Goal: Task Accomplishment & Management: Use online tool/utility

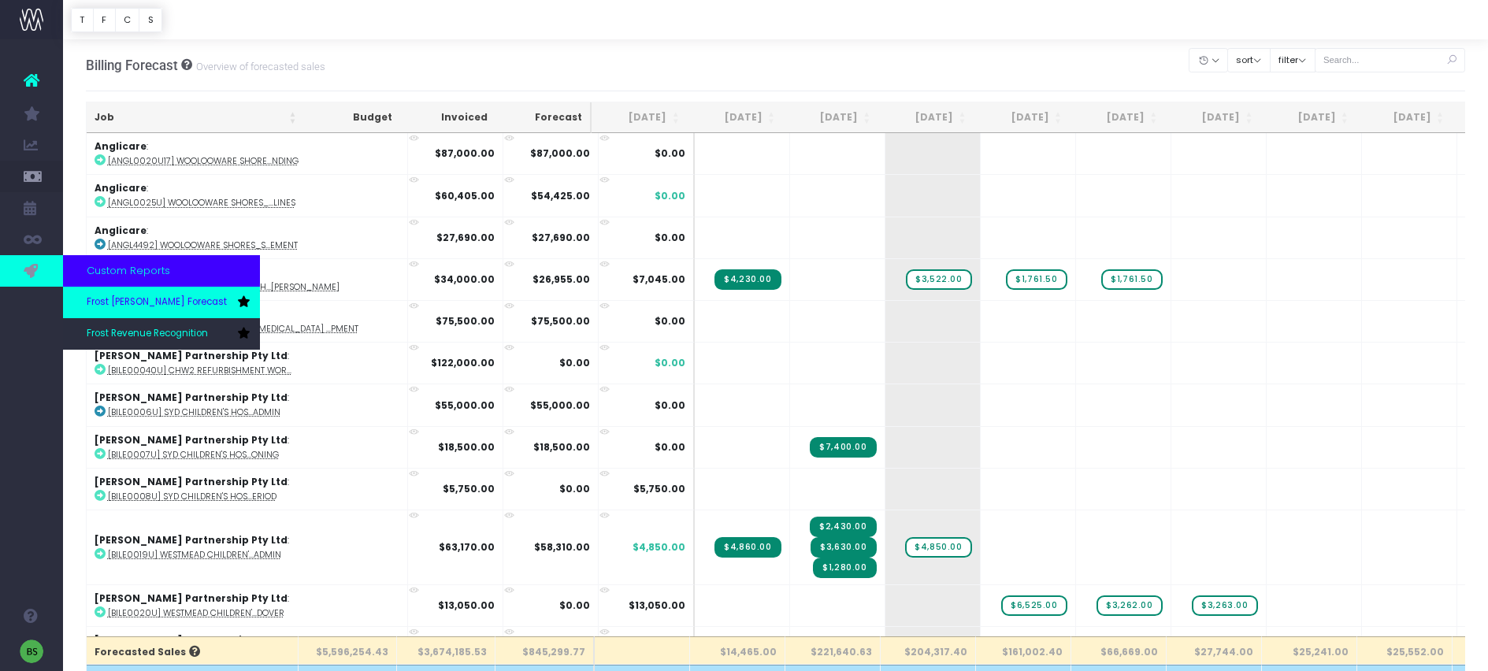
click at [119, 302] on span "Frost [PERSON_NAME] Forecast" at bounding box center [157, 302] width 140 height 14
click at [123, 302] on span "Frost [PERSON_NAME] Forecast" at bounding box center [157, 302] width 140 height 14
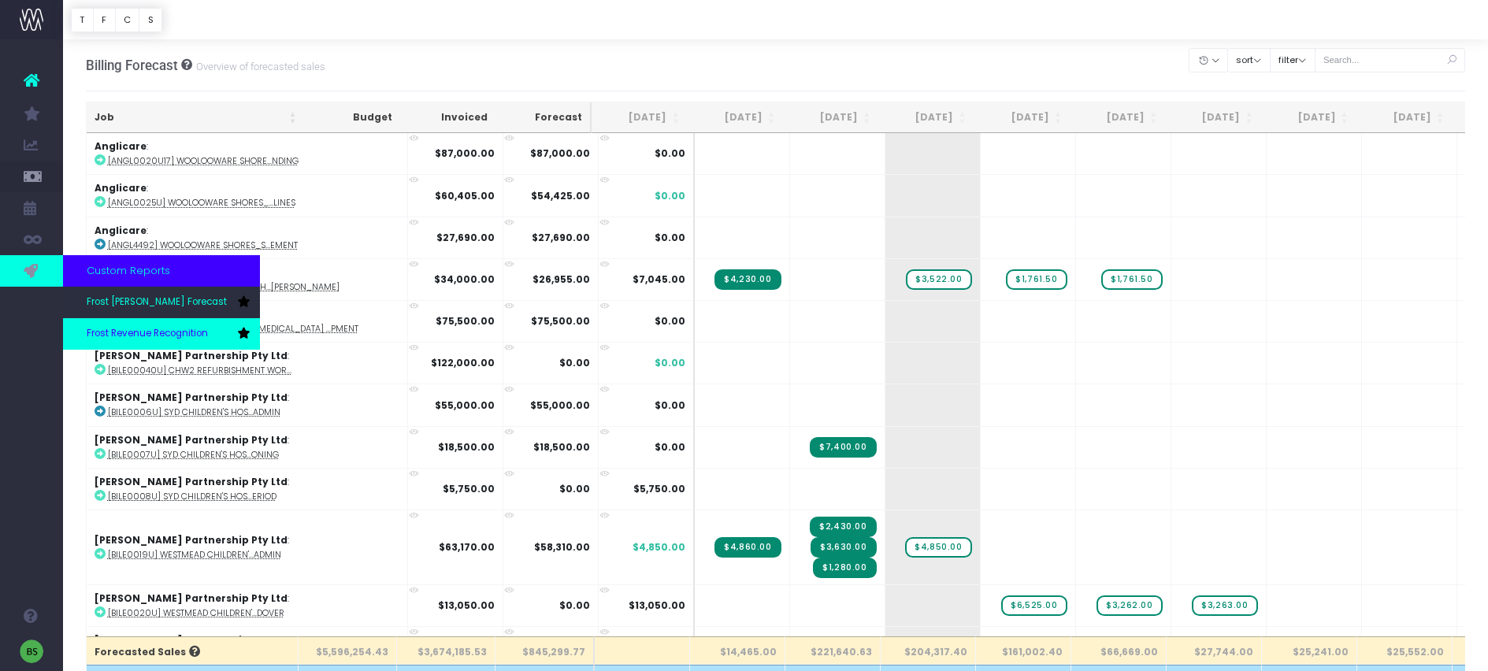
click at [102, 323] on link "Frost Revenue Recognition" at bounding box center [161, 333] width 197 height 31
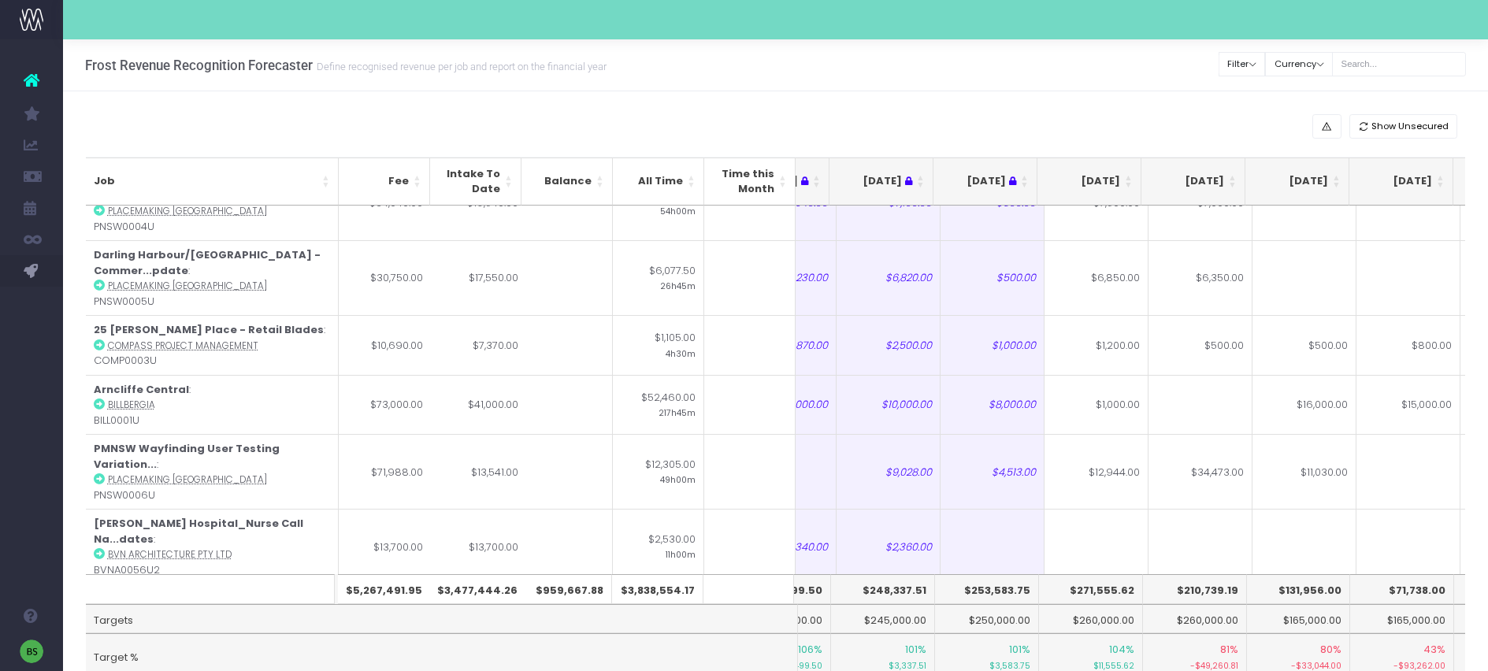
scroll to position [6828, 175]
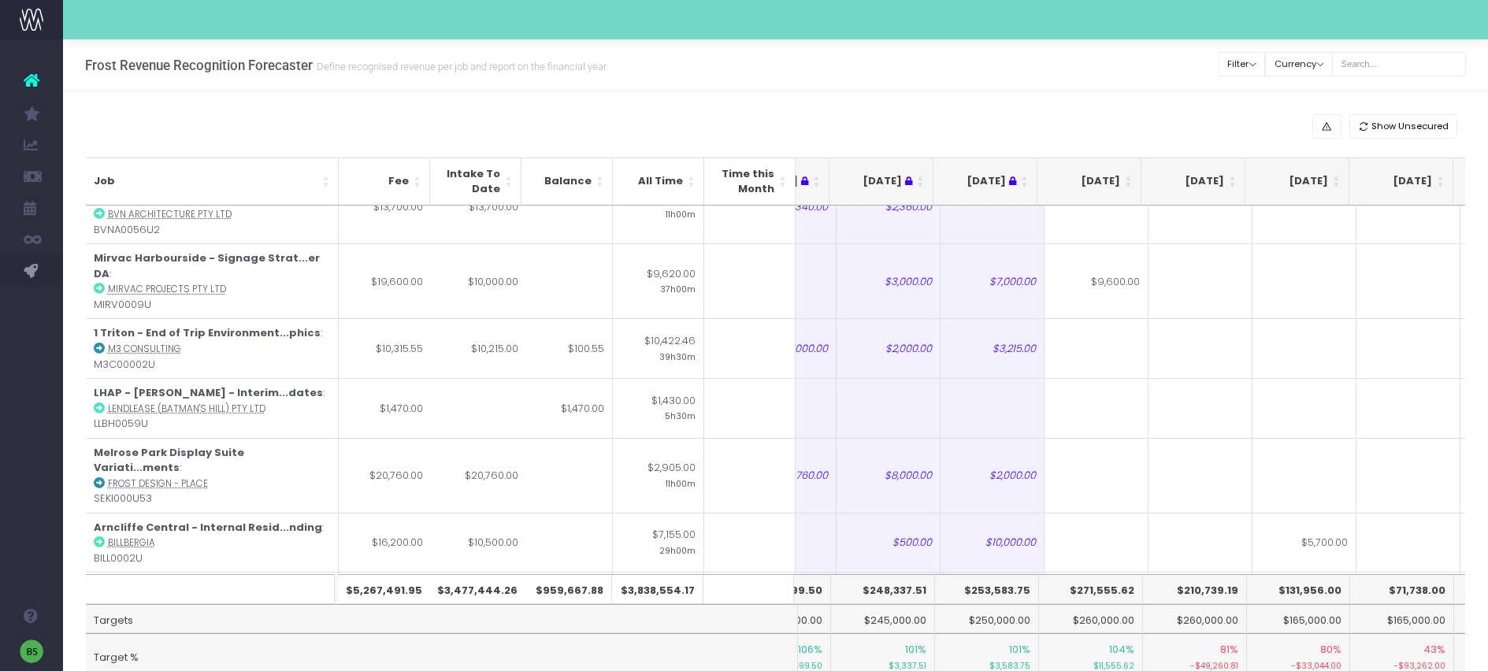
click at [1094, 601] on th "$271,555.62" at bounding box center [1091, 589] width 104 height 30
drag, startPoint x: 1078, startPoint y: 591, endPoint x: 1134, endPoint y: 592, distance: 55.9
click at [1134, 592] on th "$271,555.62" at bounding box center [1091, 589] width 104 height 30
copy th "271,555.62"
click at [1206, 590] on th "$210,739.19" at bounding box center [1195, 589] width 104 height 30
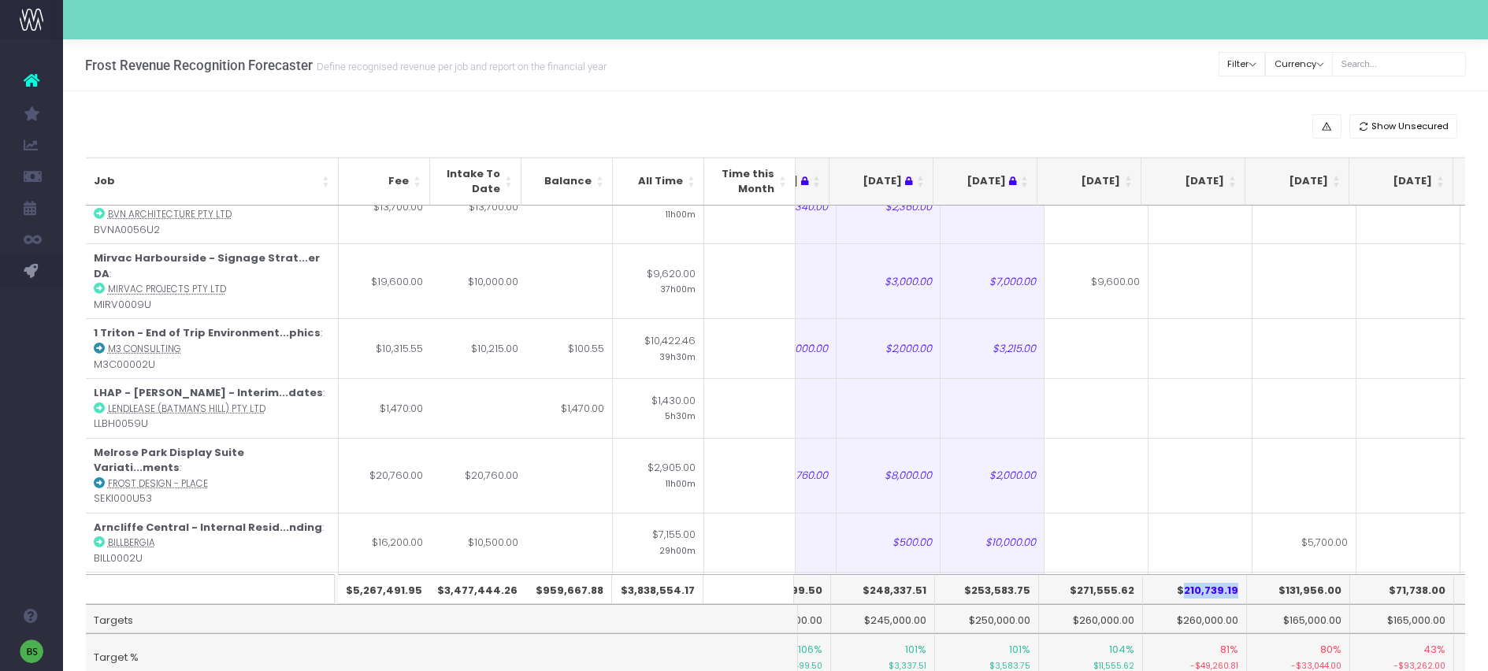
drag, startPoint x: 1184, startPoint y: 591, endPoint x: 1236, endPoint y: 586, distance: 52.3
click at [1236, 586] on th "$210,739.19" at bounding box center [1195, 589] width 104 height 30
copy th "210,739.19"
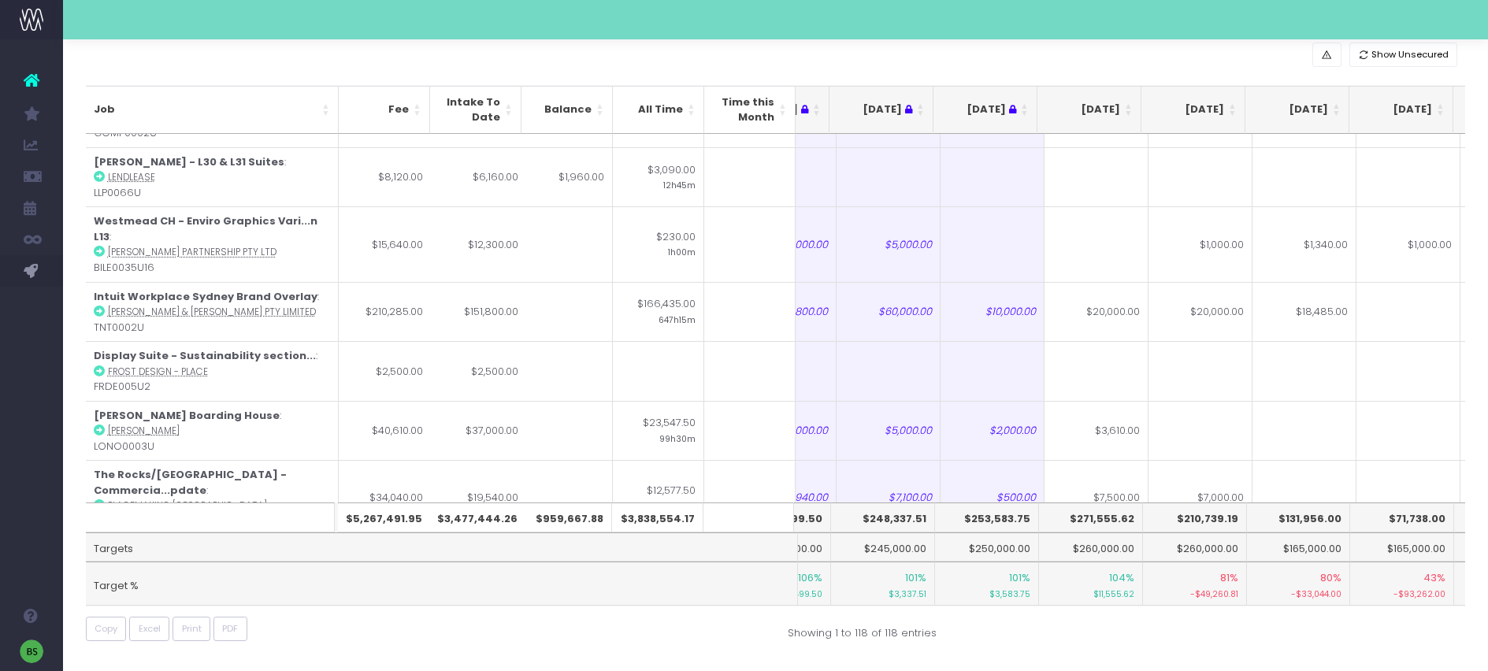
scroll to position [6120, 175]
type input "100.55"
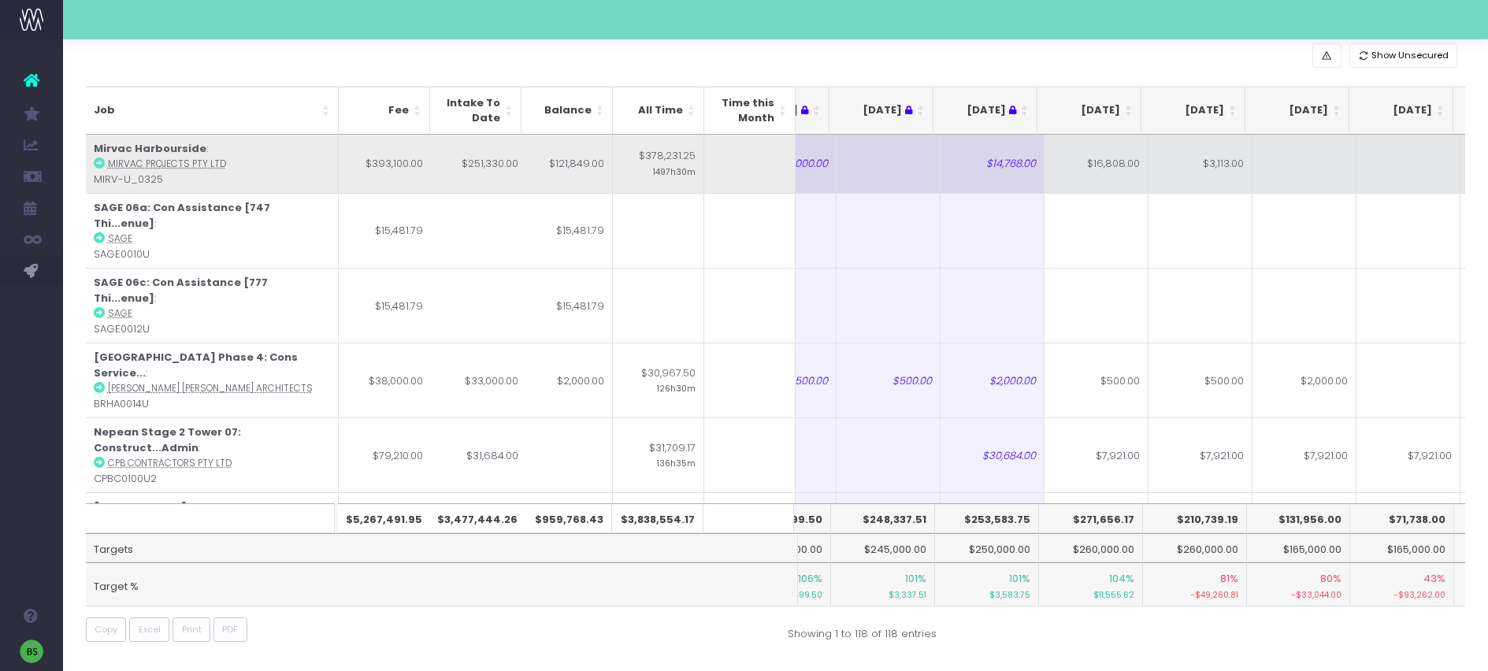
scroll to position [0, 0]
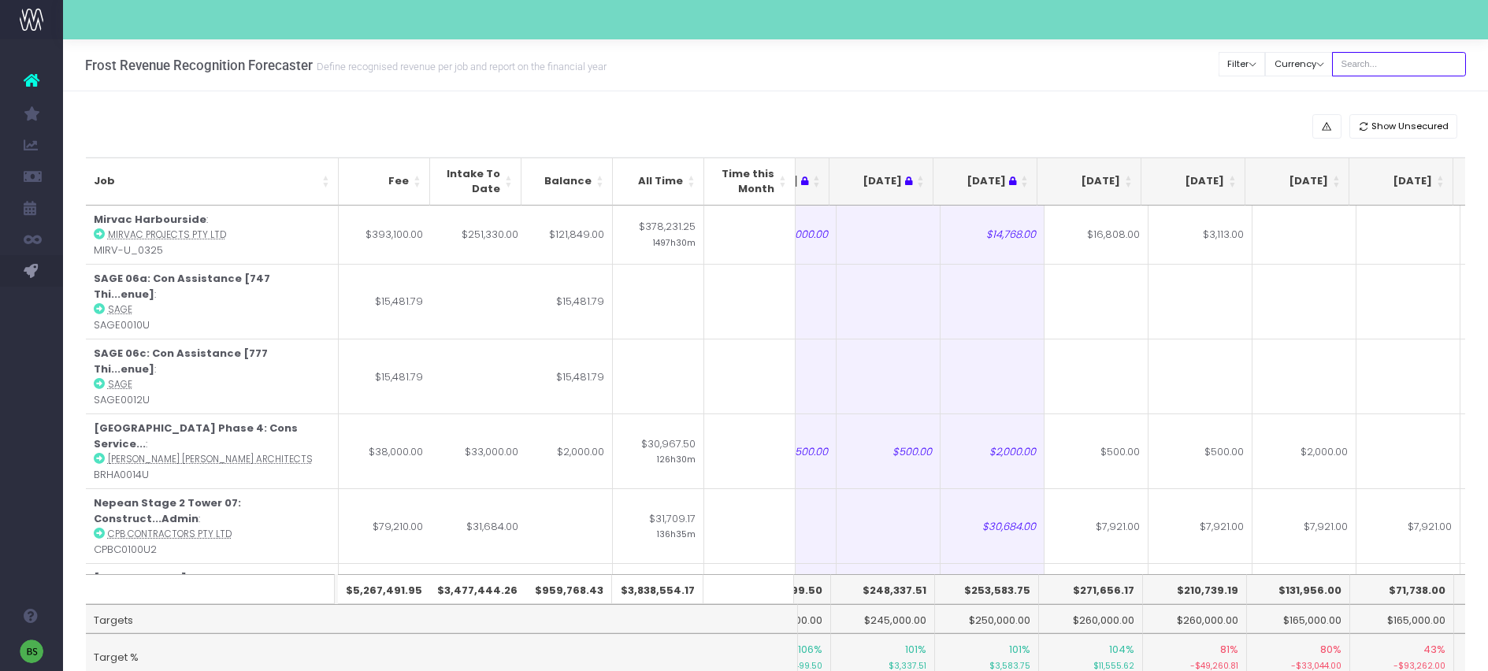
click at [1400, 65] on input "text" at bounding box center [1399, 64] width 134 height 24
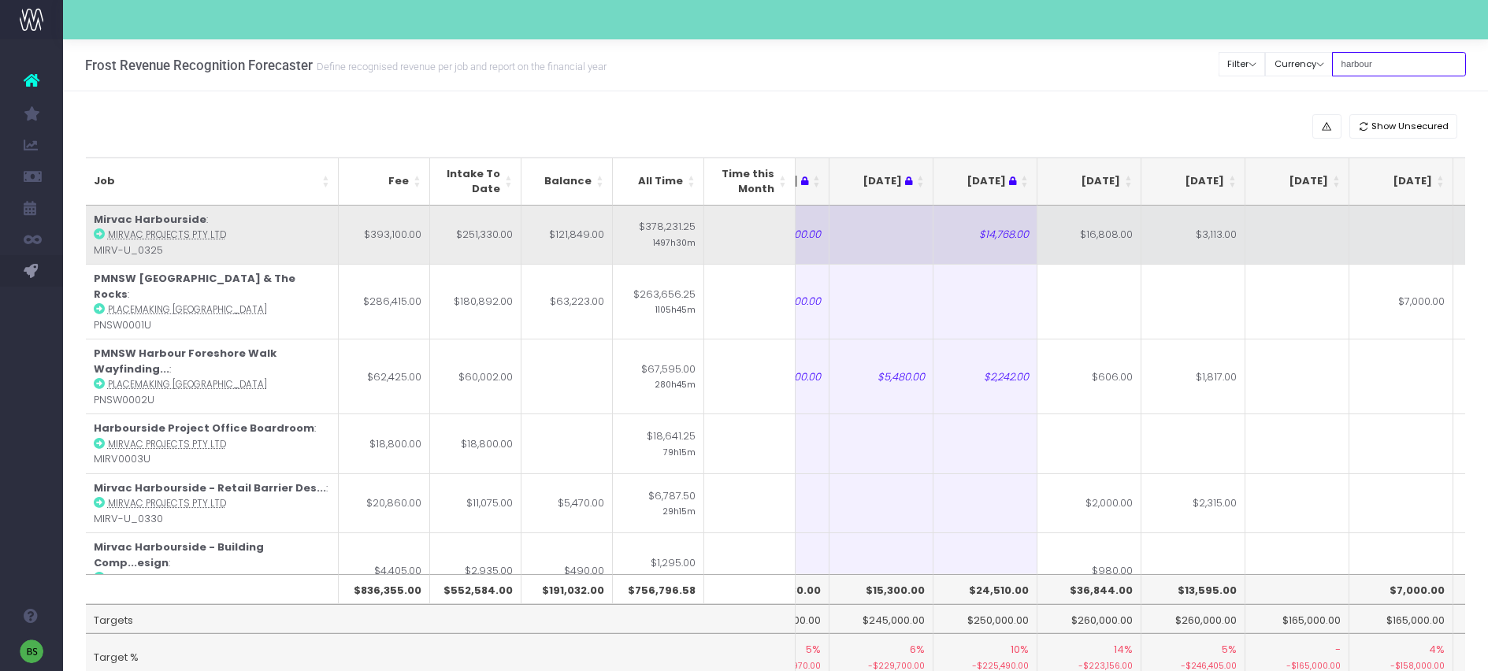
type input "harbour"
click at [97, 232] on icon at bounding box center [99, 233] width 11 height 11
